Goal: Navigation & Orientation: Find specific page/section

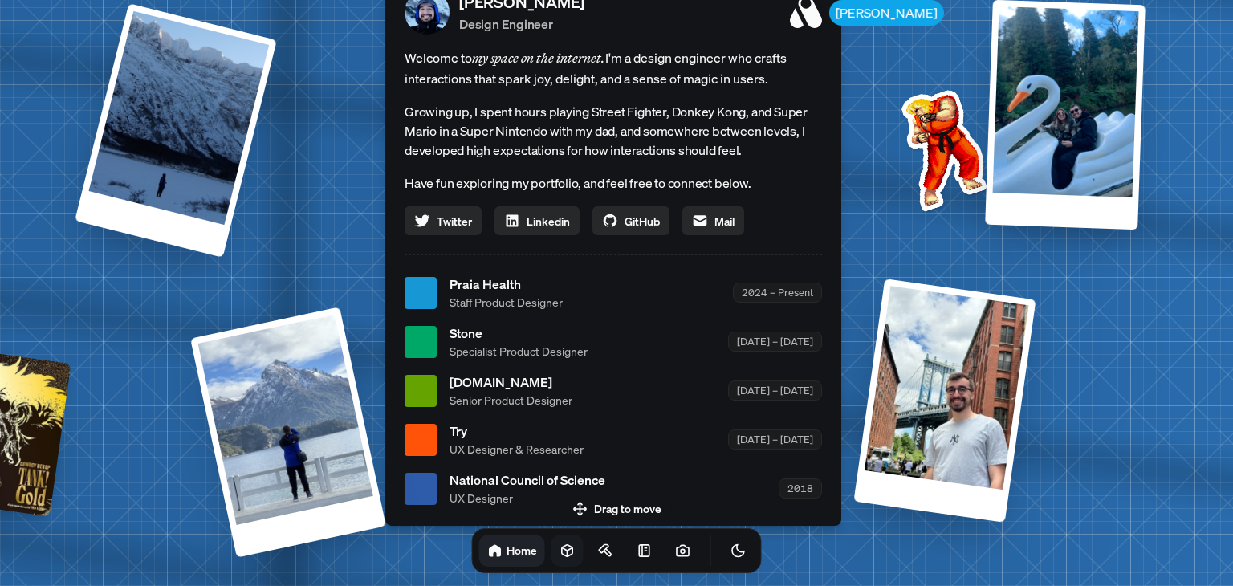
click at [560, 553] on icon at bounding box center [568, 551] width 16 height 16
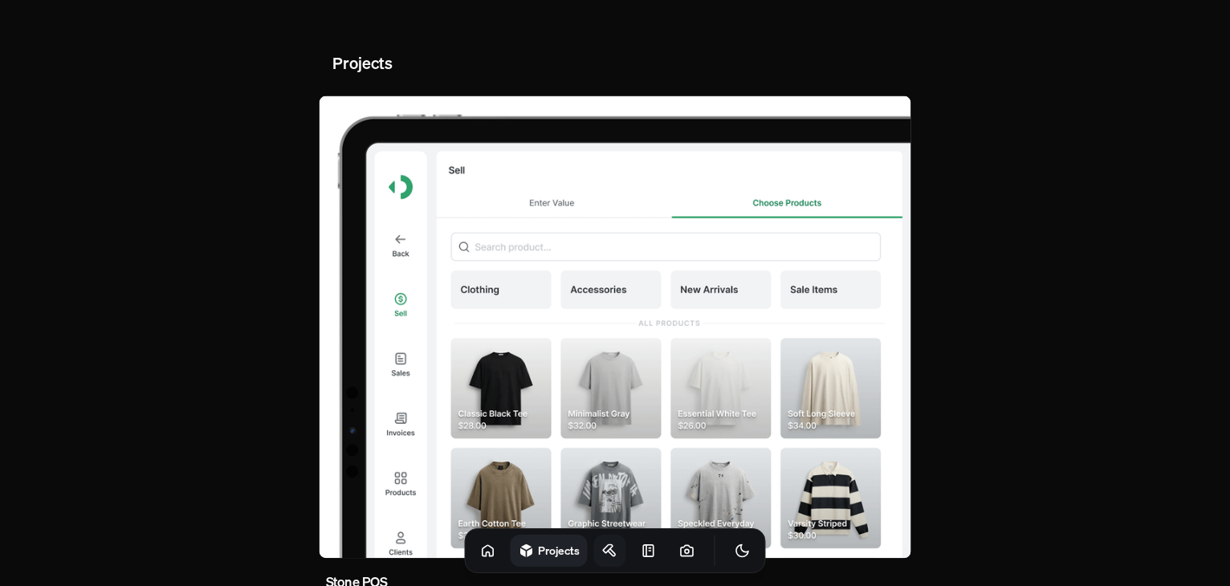
click at [594, 545] on link at bounding box center [610, 551] width 32 height 32
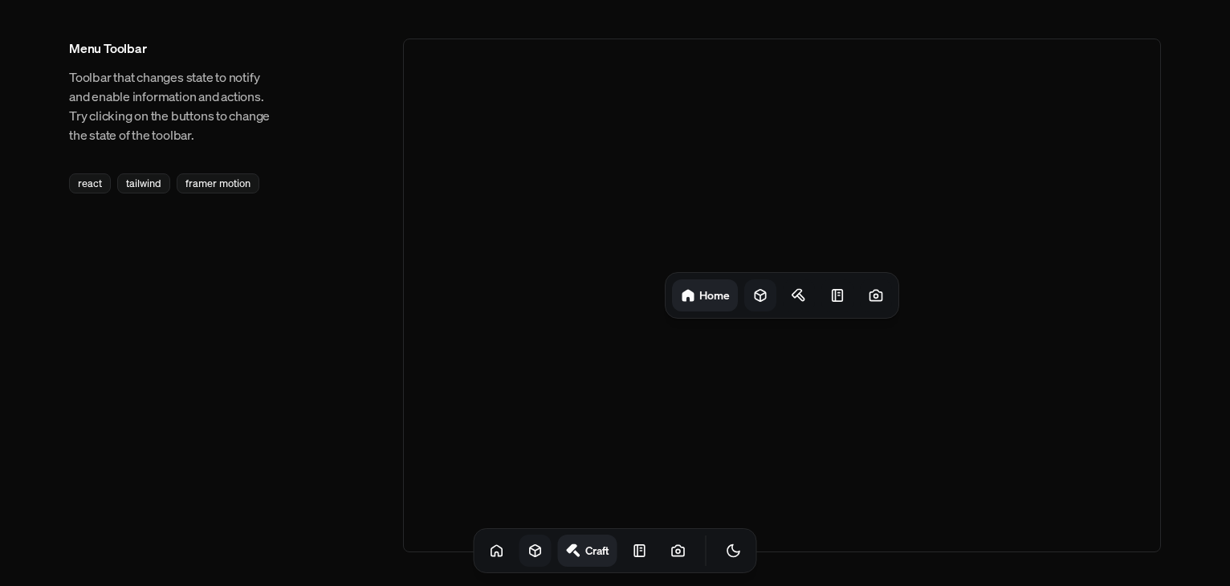
click at [771, 293] on div at bounding box center [760, 295] width 32 height 32
click at [800, 300] on icon at bounding box center [805, 295] width 16 height 16
click at [672, 545] on icon at bounding box center [678, 550] width 12 height 10
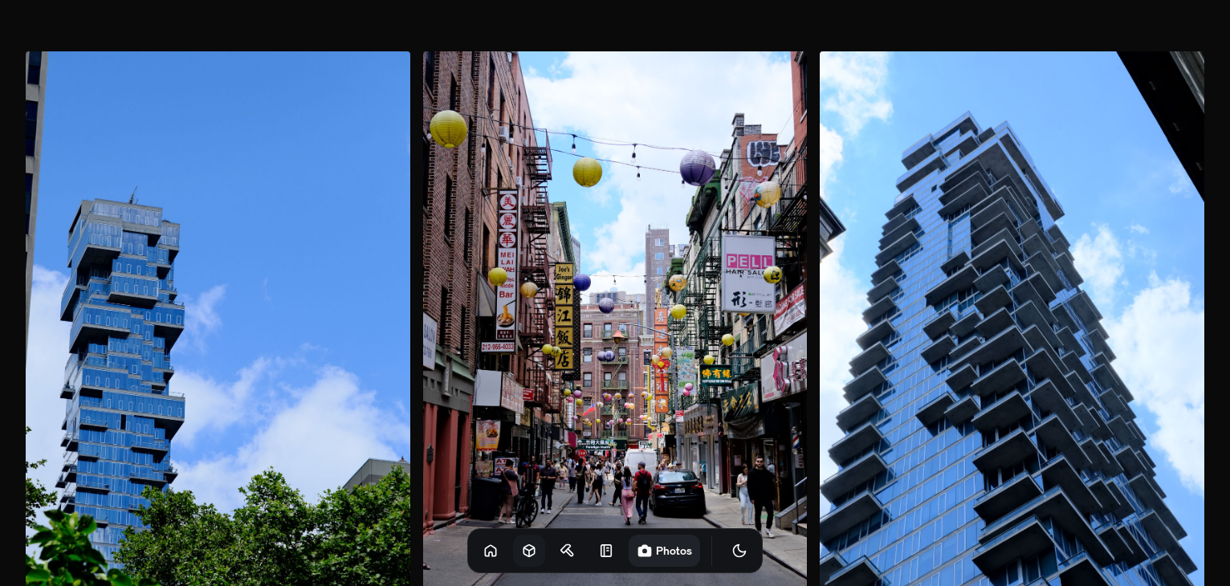
click at [188, 249] on img at bounding box center [218, 339] width 385 height 577
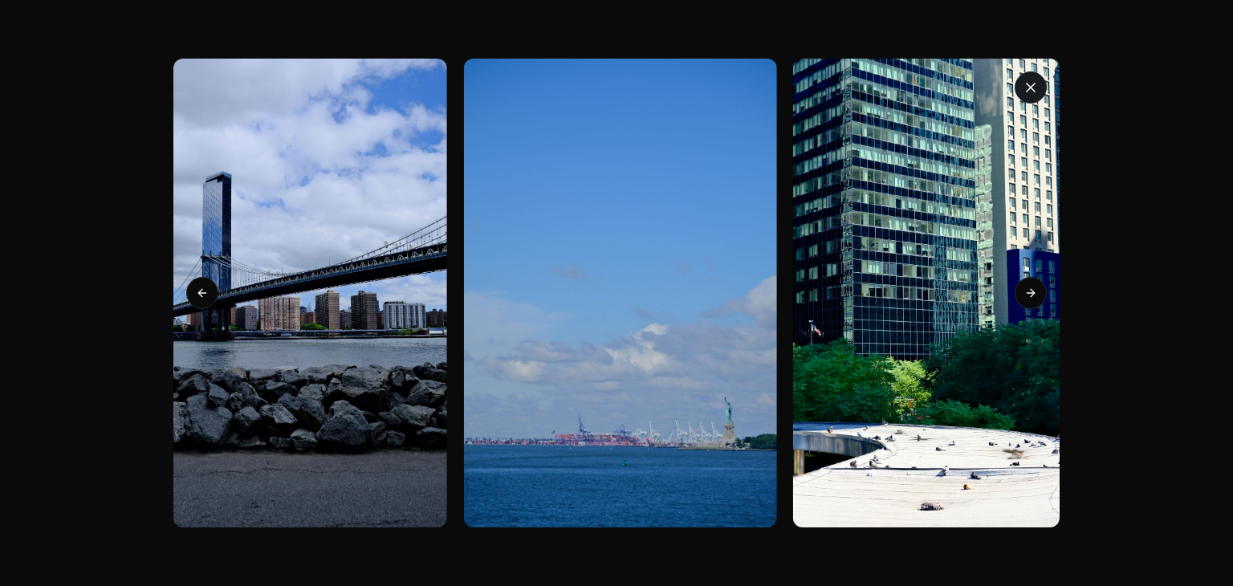
click at [1033, 89] on icon "button" at bounding box center [1031, 88] width 8 height 8
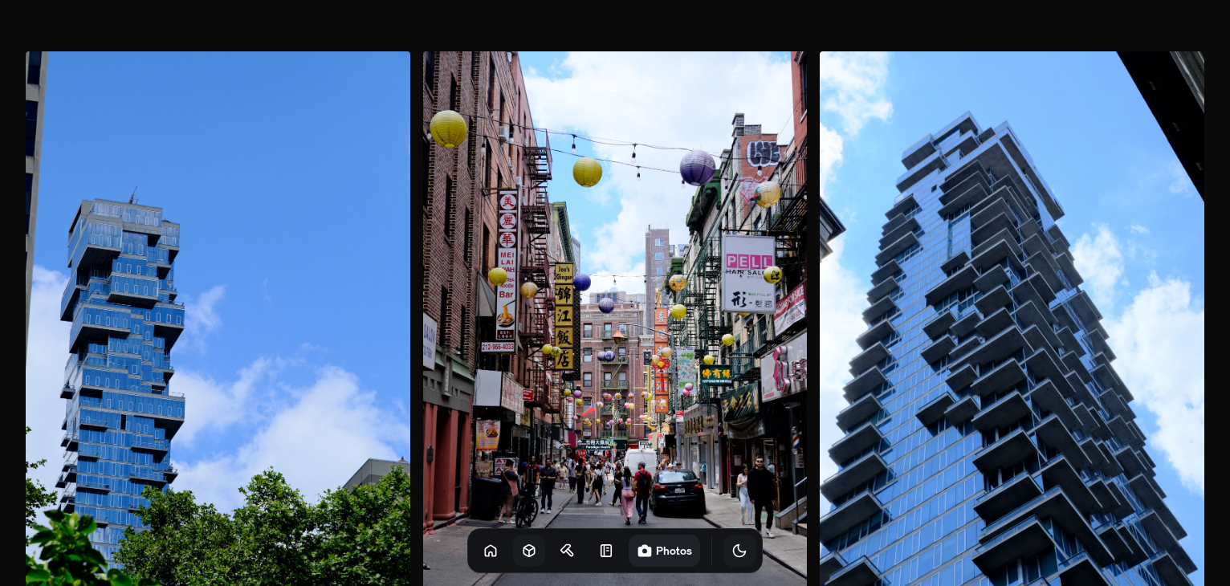
click at [734, 551] on icon "Toggle Theme" at bounding box center [740, 551] width 12 height 12
click at [483, 550] on icon at bounding box center [491, 551] width 16 height 16
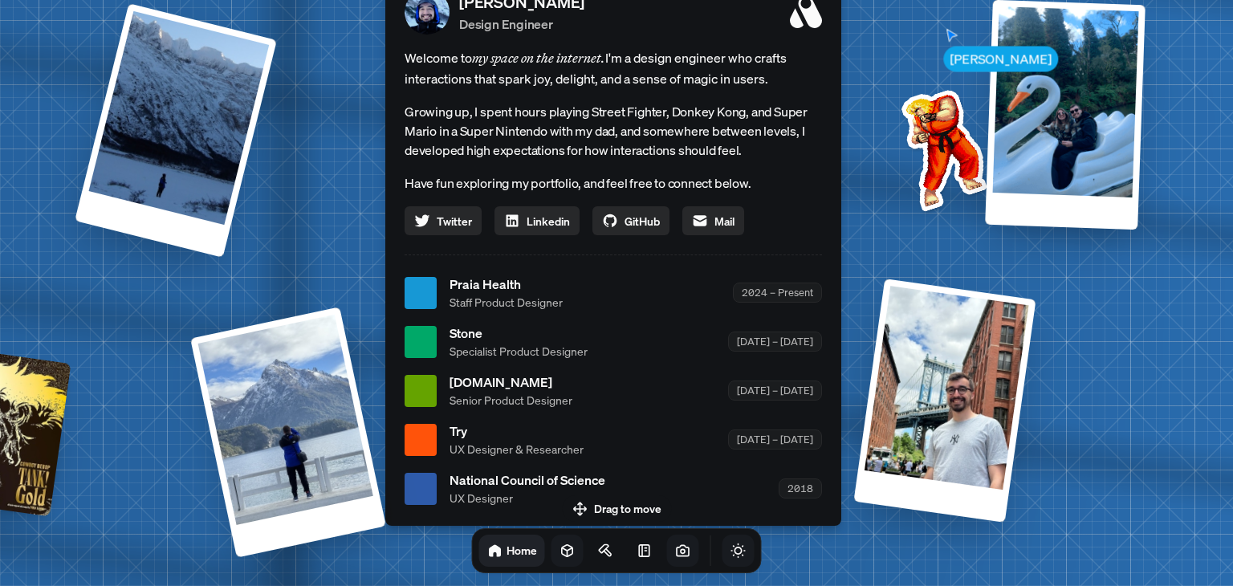
click at [731, 552] on icon "Toggle Theme" at bounding box center [739, 551] width 16 height 16
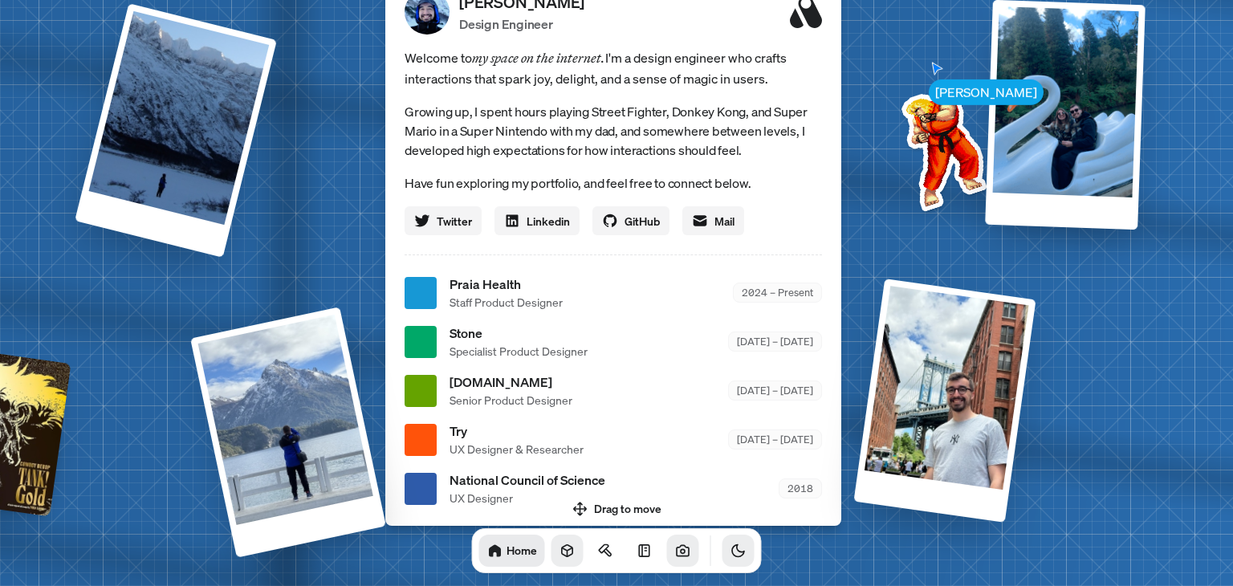
click at [731, 552] on icon "Toggle Theme" at bounding box center [739, 551] width 16 height 16
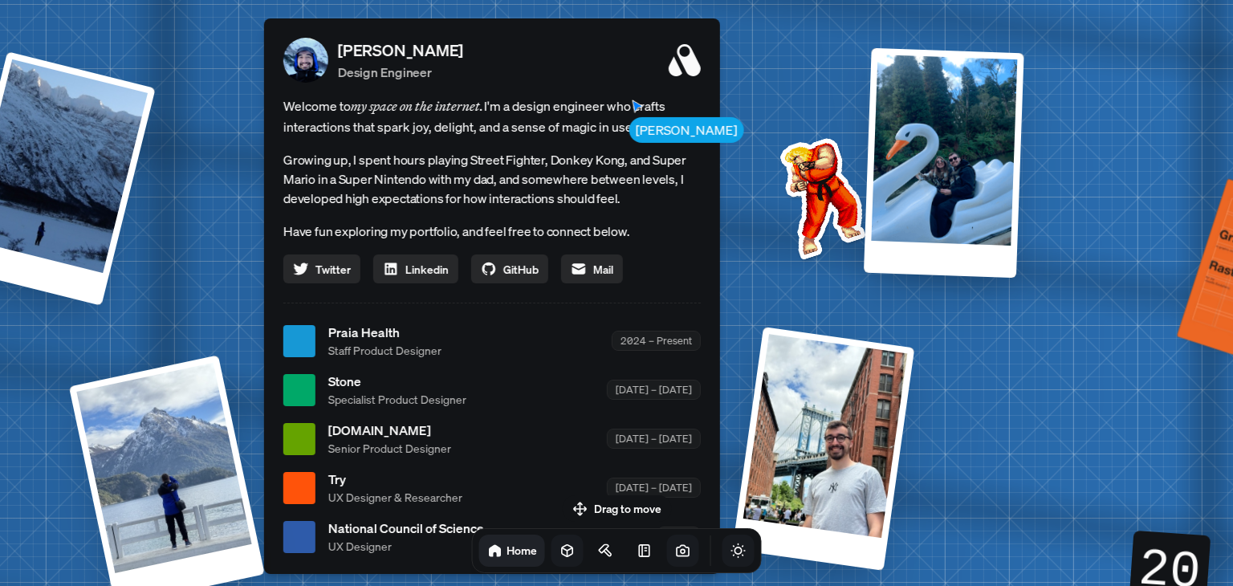
drag, startPoint x: 875, startPoint y: 201, endPoint x: 732, endPoint y: 271, distance: 159.1
click at [732, 271] on div "[PERSON_NAME] [PERSON_NAME] Design Engineer Welcome to my space on the internet…" at bounding box center [495, 341] width 2403 height 2104
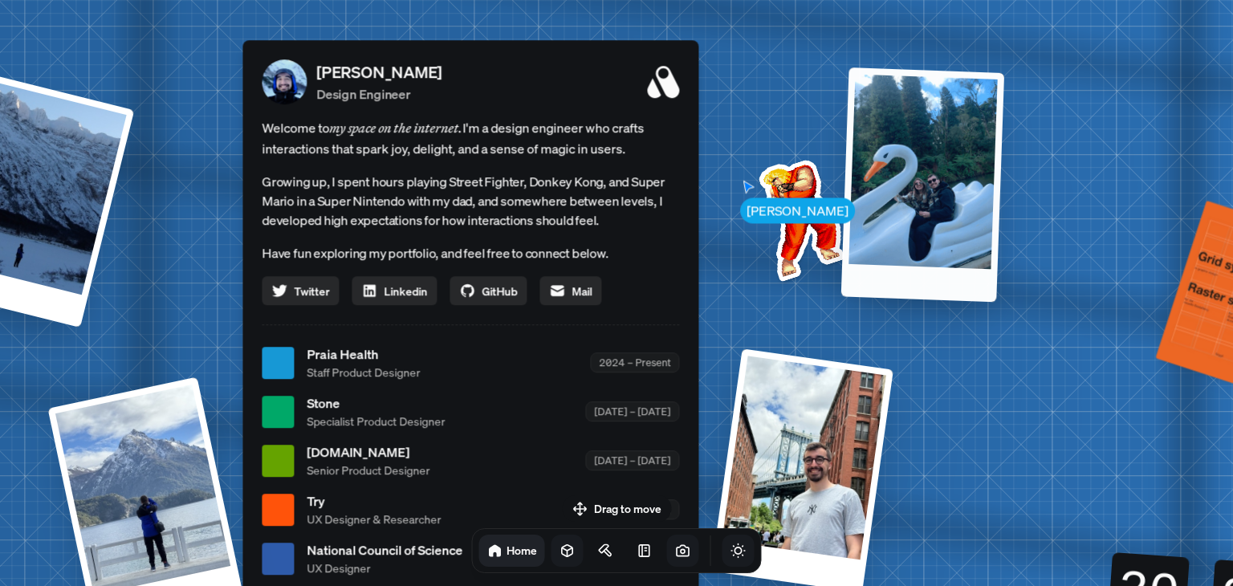
click at [899, 202] on div at bounding box center [923, 184] width 163 height 234
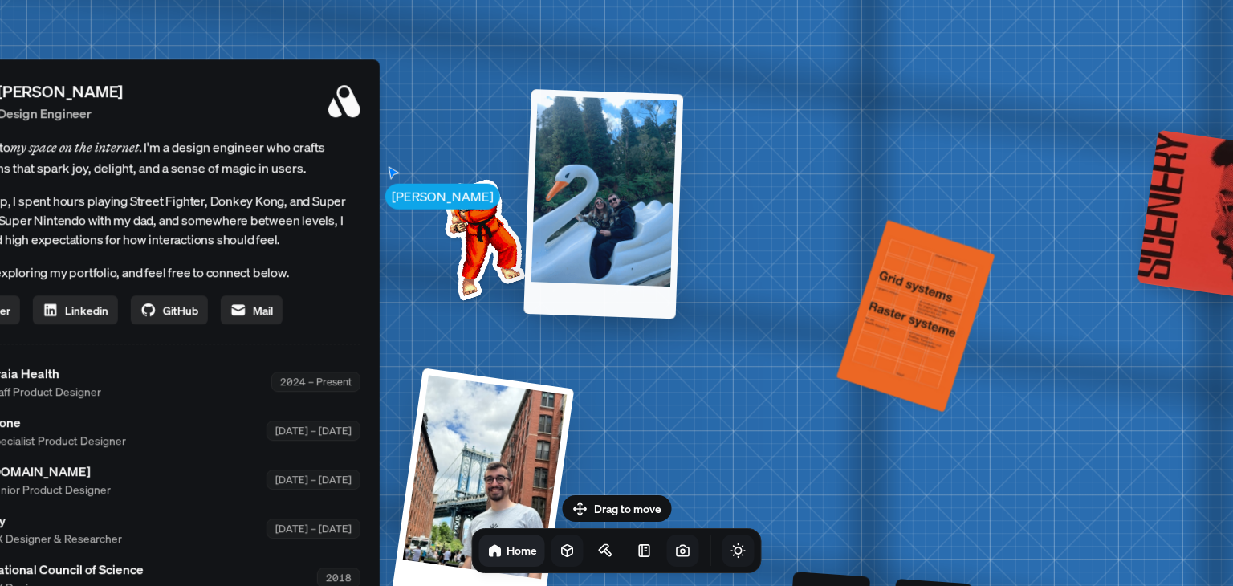
drag, startPoint x: 1021, startPoint y: 187, endPoint x: 635, endPoint y: 216, distance: 386.5
click at [635, 216] on div "[PERSON_NAME] [PERSON_NAME] Design Engineer Welcome to my space on the internet…" at bounding box center [155, 382] width 2403 height 2104
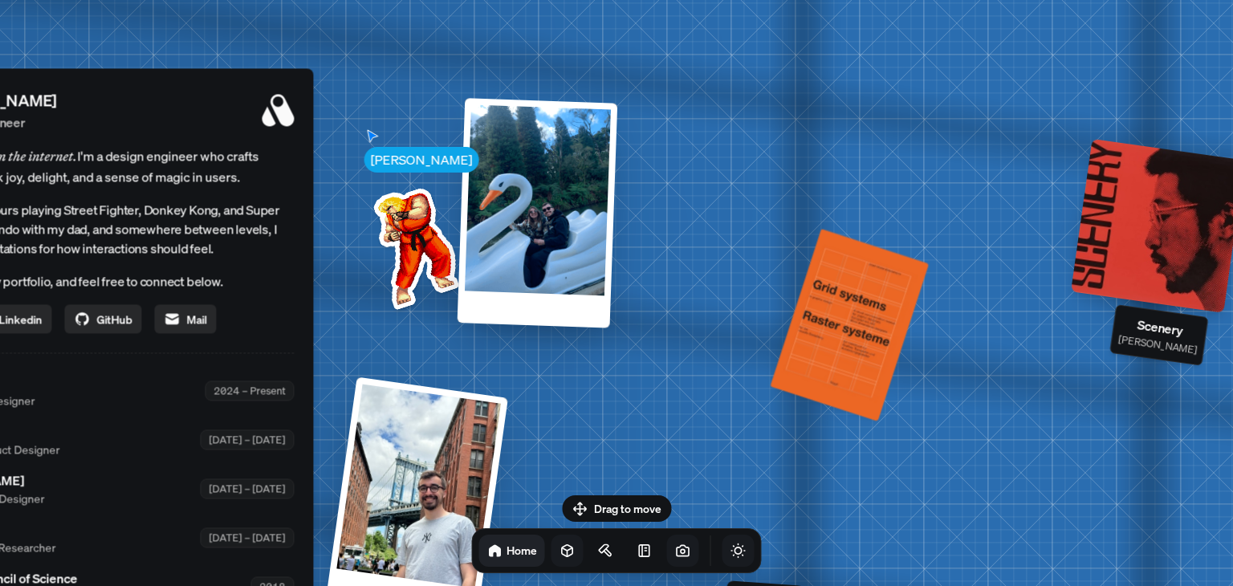
click at [1115, 240] on div at bounding box center [1158, 226] width 174 height 174
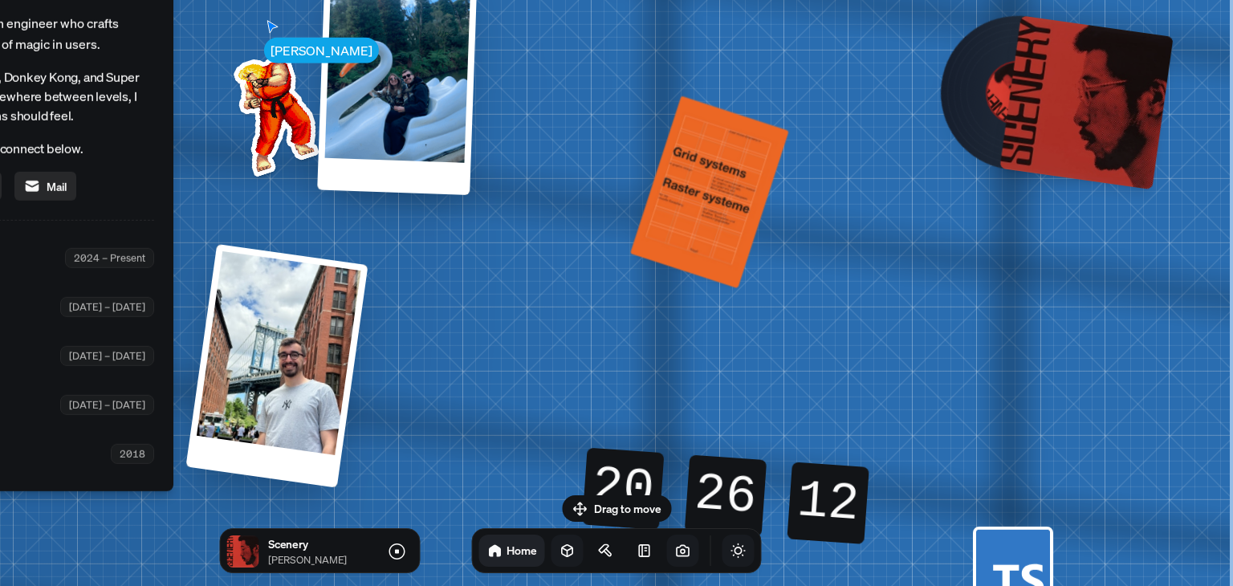
drag, startPoint x: 922, startPoint y: 383, endPoint x: 759, endPoint y: 248, distance: 211.6
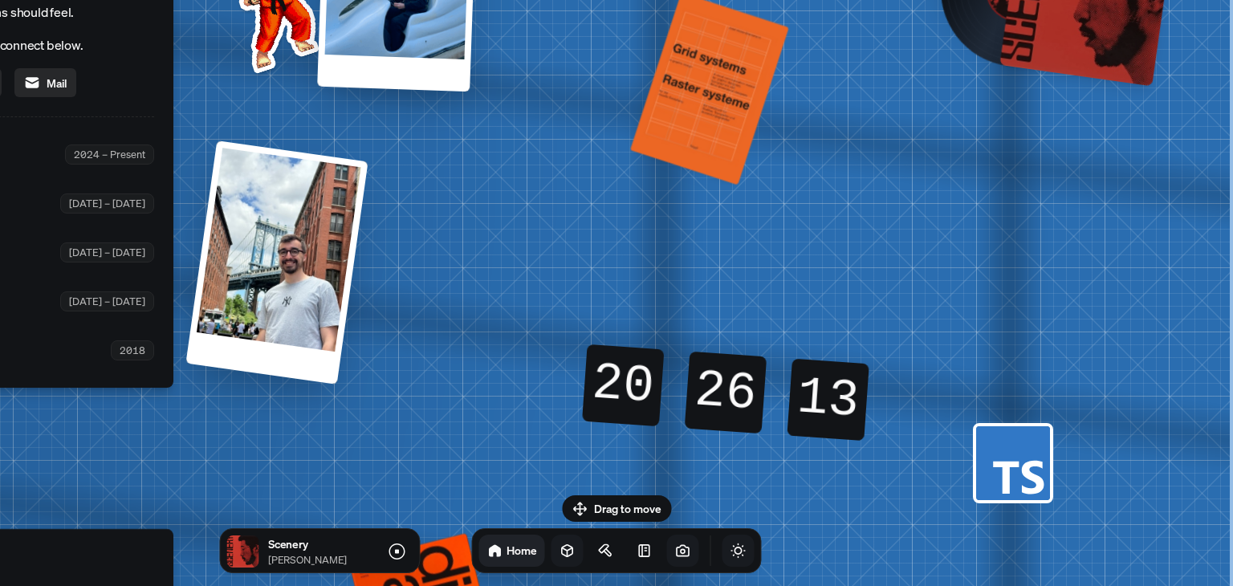
drag, startPoint x: 745, startPoint y: 410, endPoint x: 747, endPoint y: 263, distance: 147.0
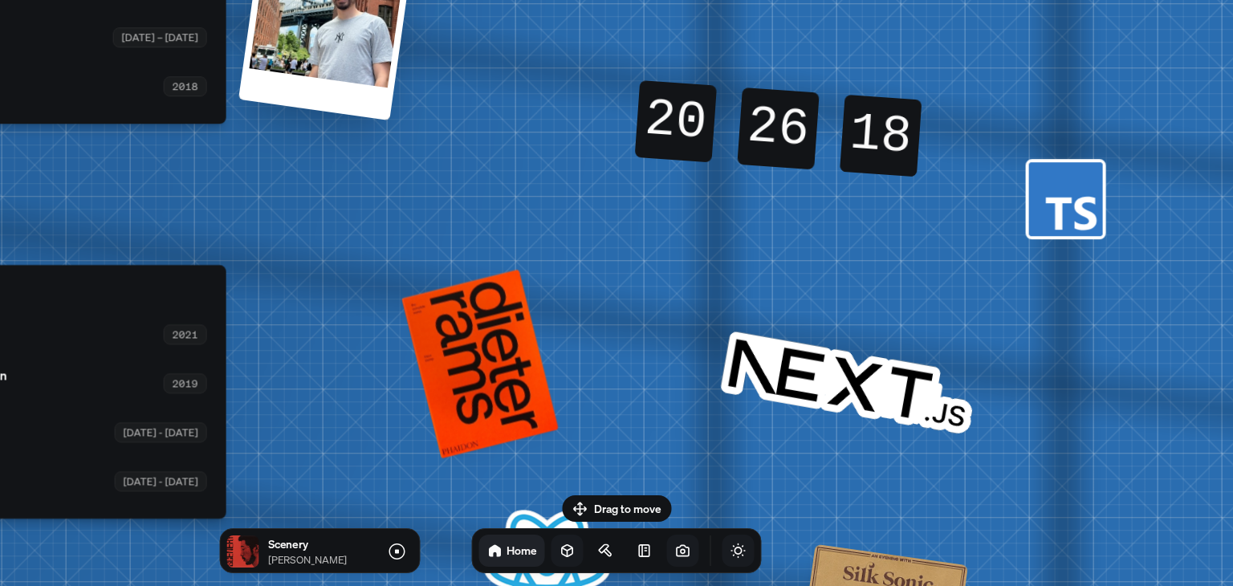
drag, startPoint x: 682, startPoint y: 476, endPoint x: 745, endPoint y: 184, distance: 299.1
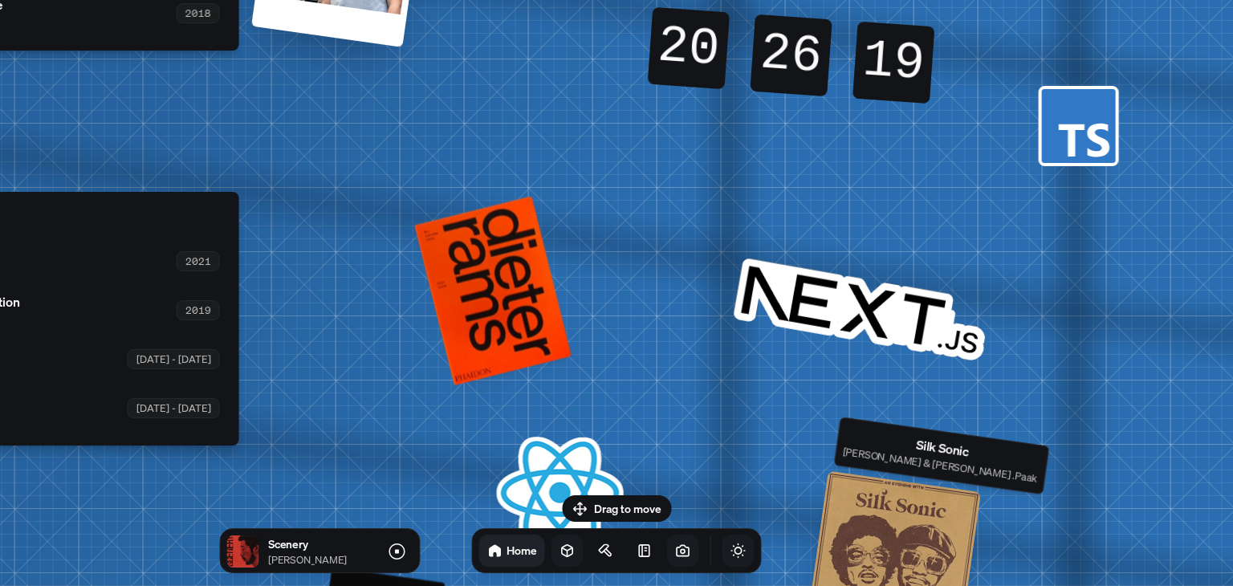
click at [860, 509] on div at bounding box center [894, 558] width 174 height 174
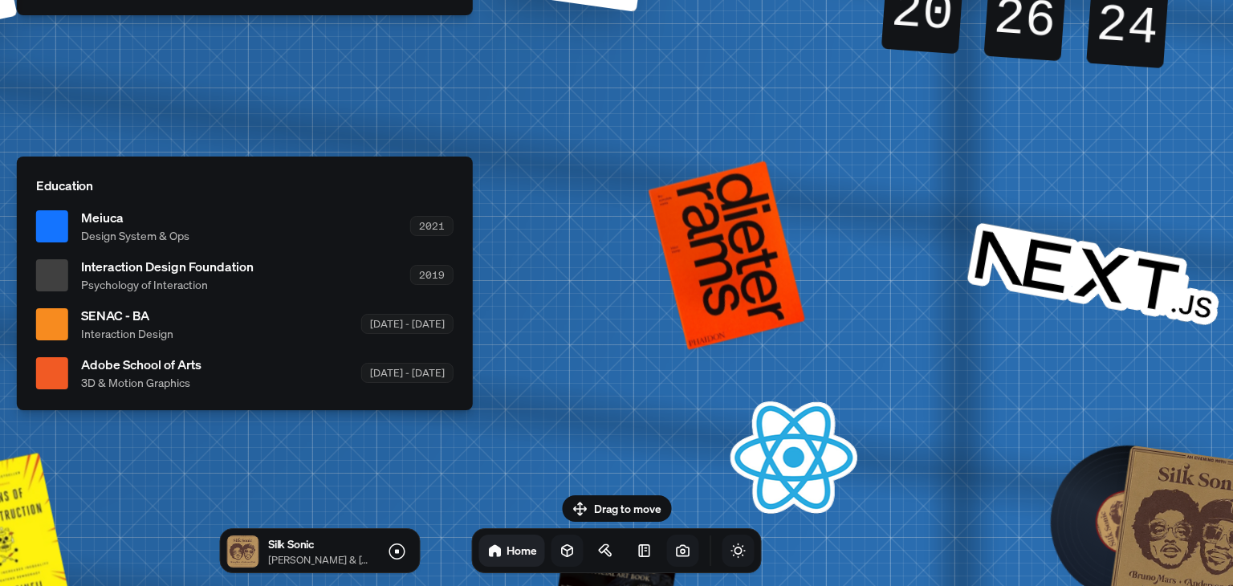
drag, startPoint x: 345, startPoint y: 344, endPoint x: 578, endPoint y: 308, distance: 236.3
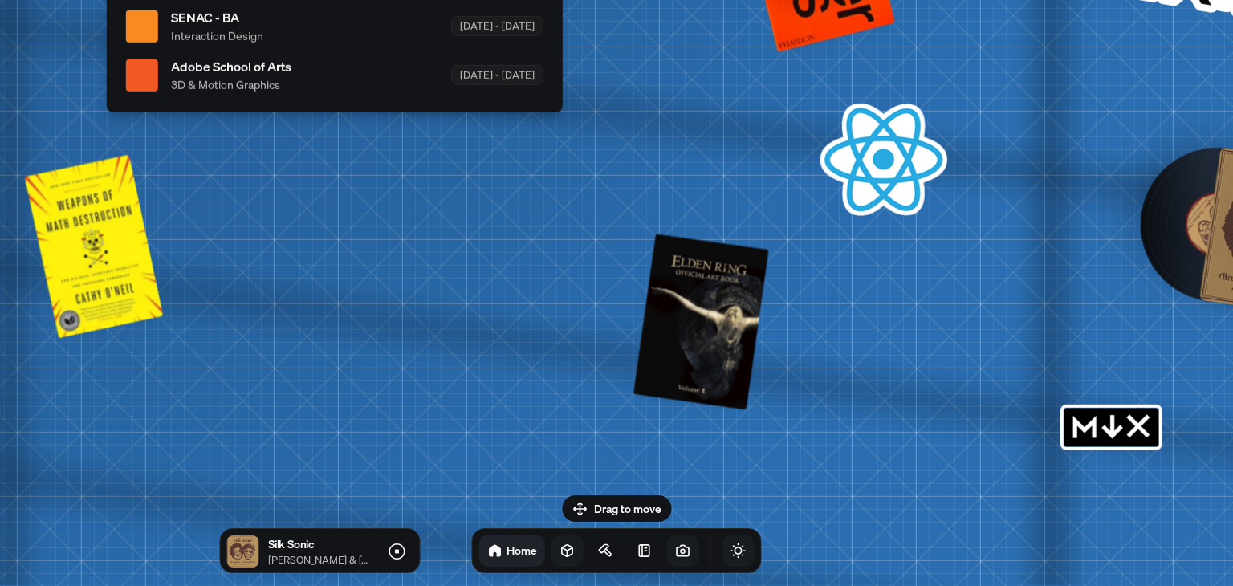
drag, startPoint x: 575, startPoint y: 434, endPoint x: 667, endPoint y: 133, distance: 315.5
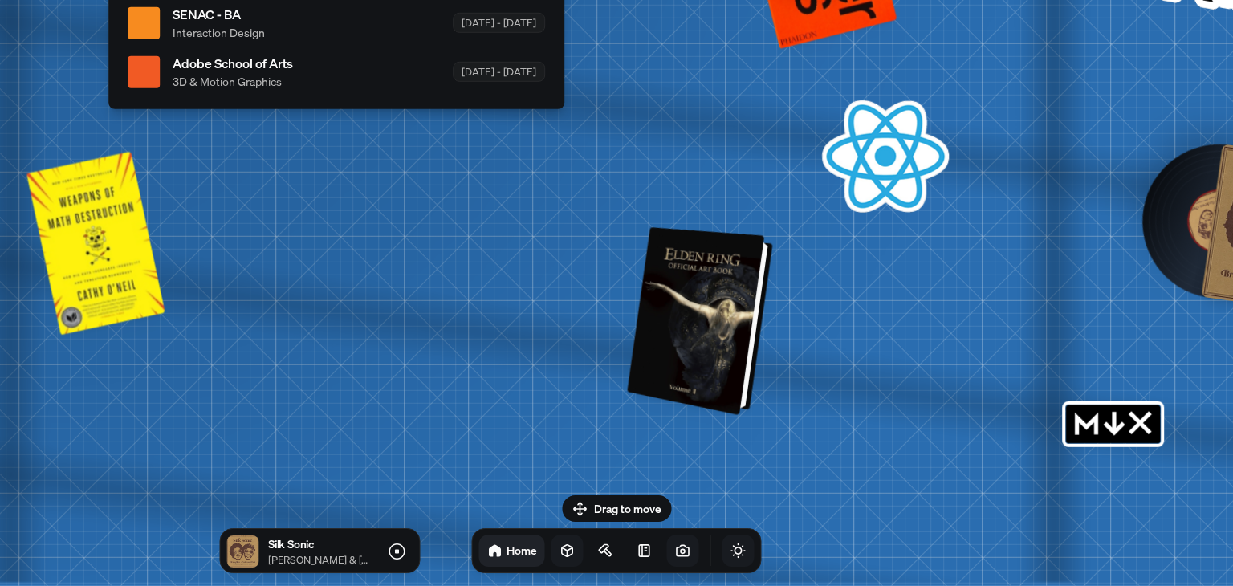
click at [694, 331] on div at bounding box center [702, 321] width 133 height 181
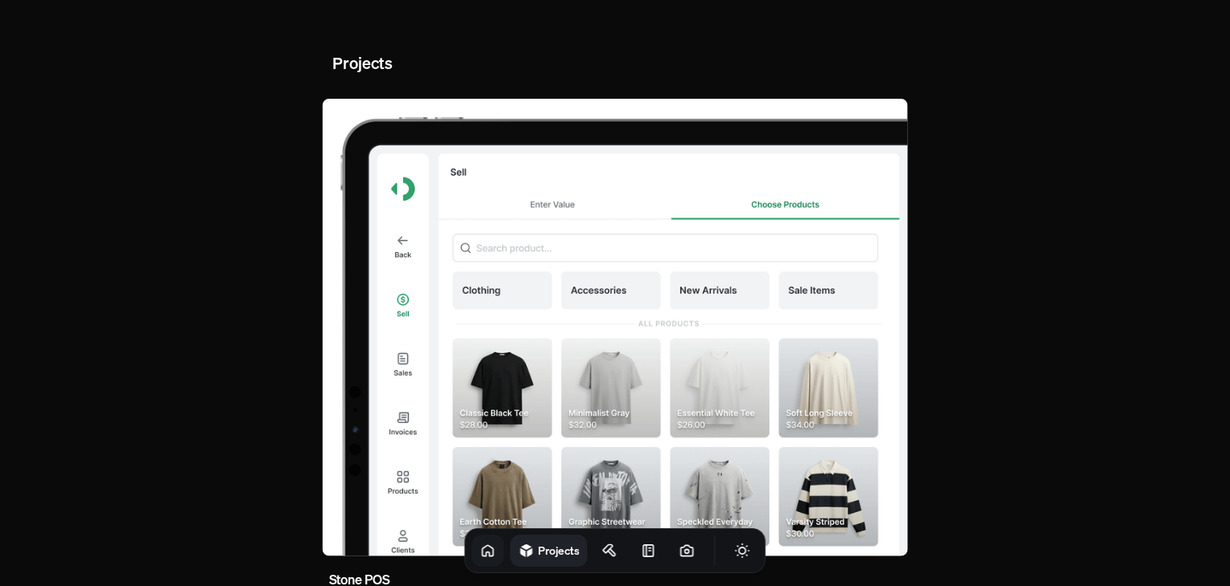
click at [483, 545] on icon at bounding box center [488, 550] width 10 height 10
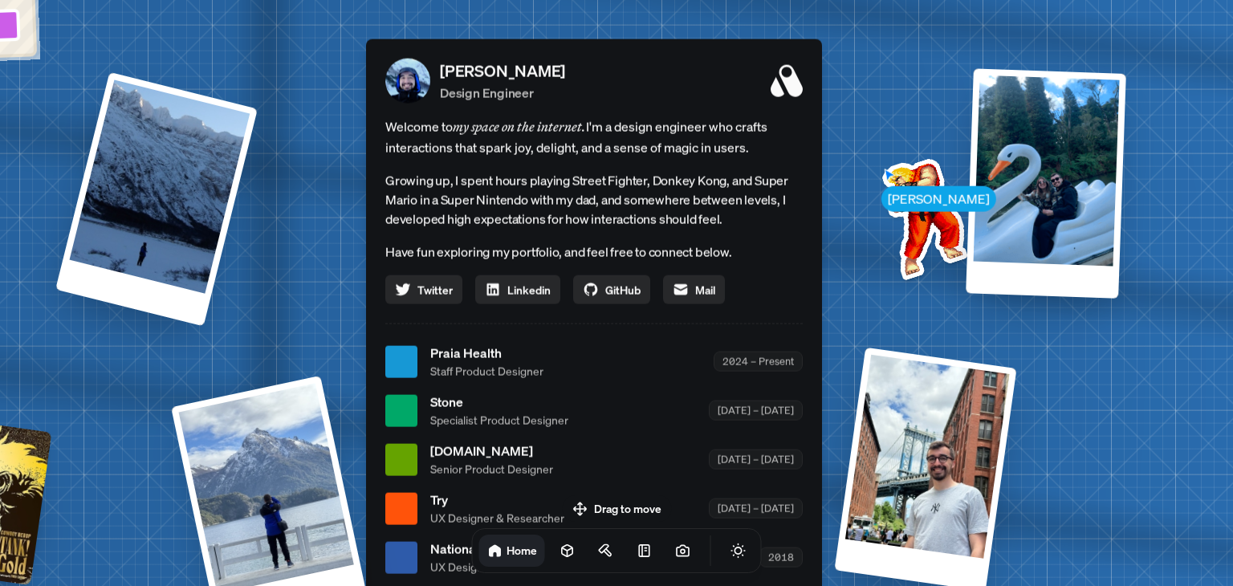
drag, startPoint x: 603, startPoint y: 111, endPoint x: 584, endPoint y: 181, distance: 72.5
click at [584, 181] on p "Growing up, I spent hours playing Street Fighter, Donkey Kong, and Super Mario …" at bounding box center [594, 200] width 418 height 58
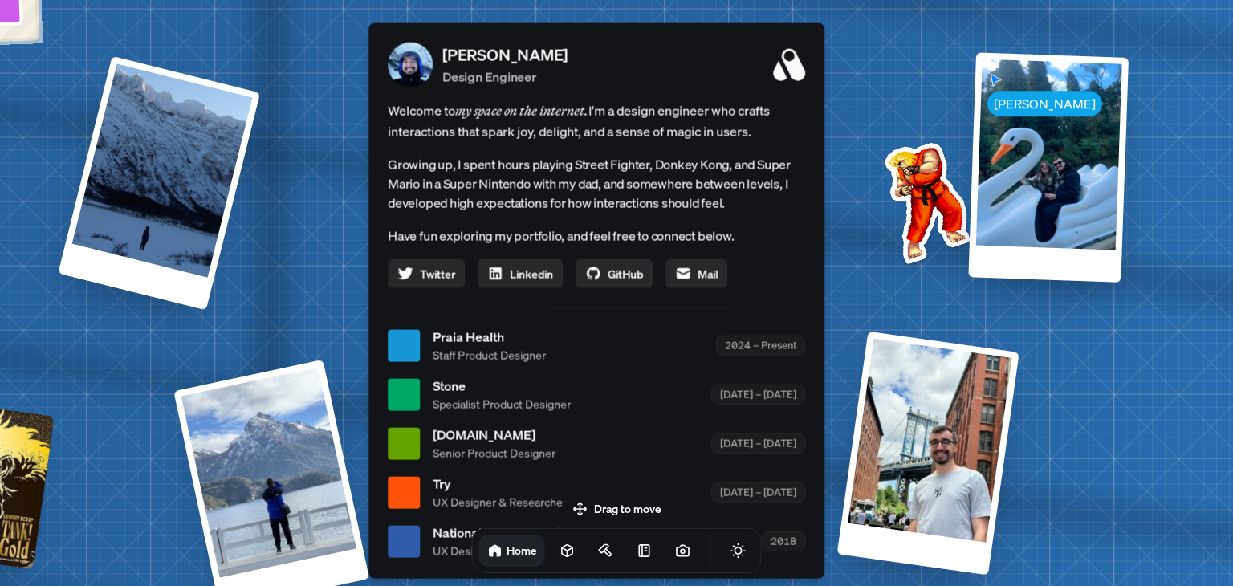
drag, startPoint x: 620, startPoint y: 173, endPoint x: 622, endPoint y: 155, distance: 17.8
click at [622, 155] on p "Growing up, I spent hours playing Street Fighter, Donkey Kong, and Super Mario …" at bounding box center [597, 184] width 418 height 58
